Goal: Navigation & Orientation: Find specific page/section

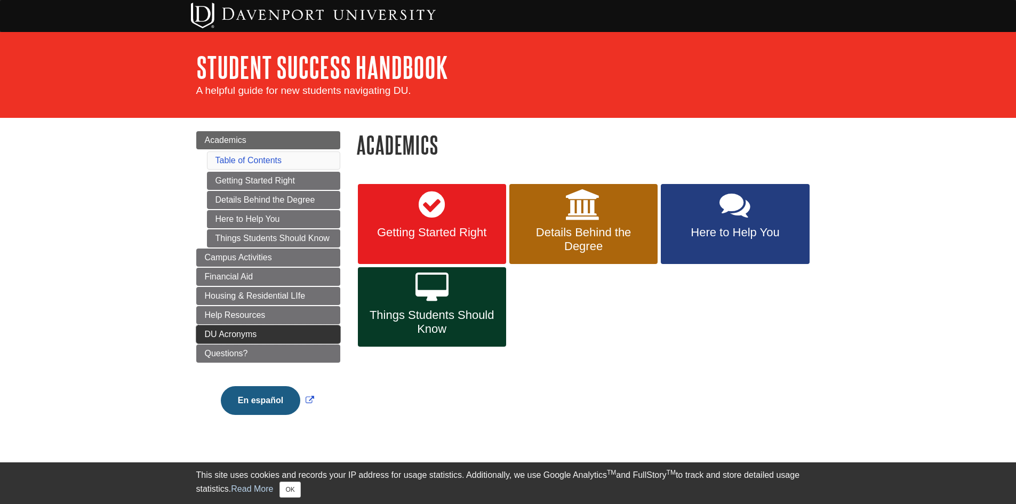
click at [321, 331] on link "DU Acronyms" at bounding box center [268, 334] width 144 height 18
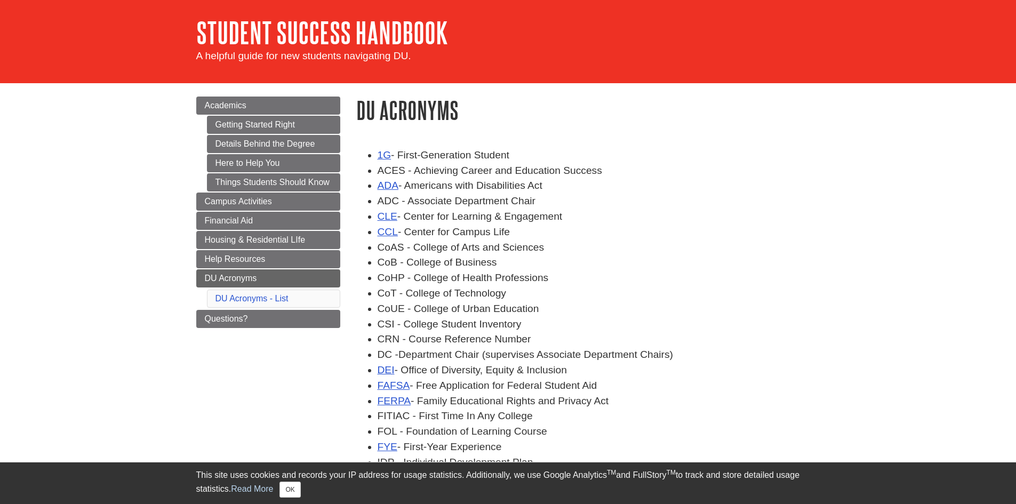
scroll to position [53, 0]
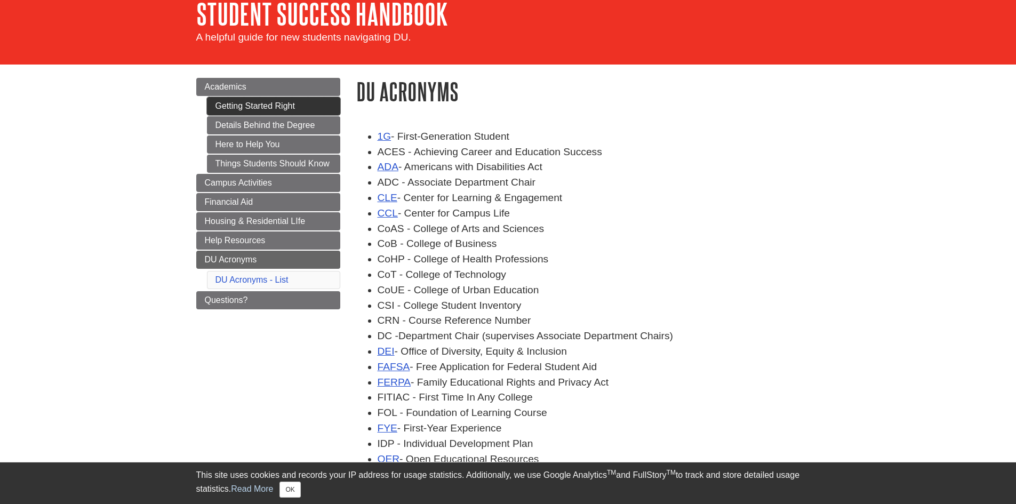
click at [305, 101] on link "Getting Started Right" at bounding box center [273, 106] width 133 height 18
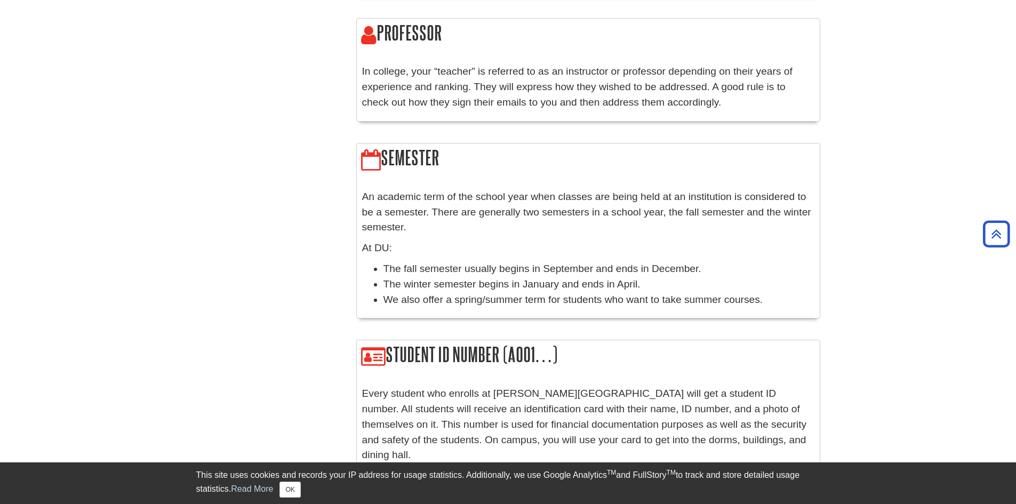
scroll to position [960, 0]
